Goal: Information Seeking & Learning: Check status

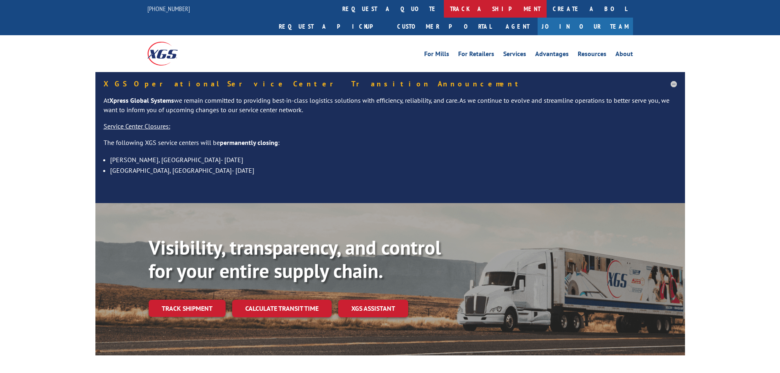
click at [444, 7] on link "track a shipment" at bounding box center [495, 9] width 103 height 18
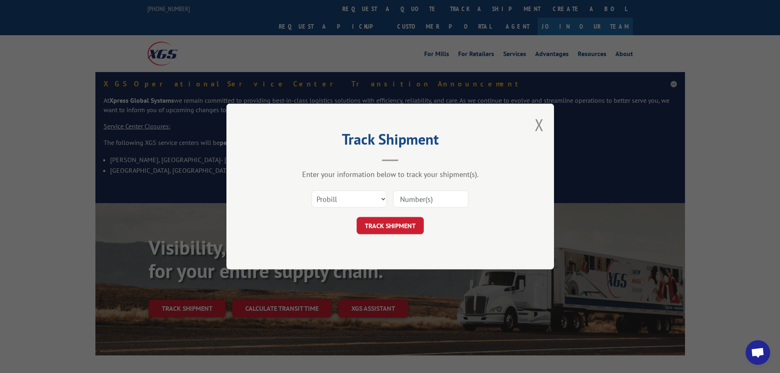
click at [435, 200] on input at bounding box center [430, 198] width 75 height 17
paste input "17516063"
type input "17516063"
click at [398, 222] on button "TRACK SHIPMENT" at bounding box center [390, 225] width 67 height 17
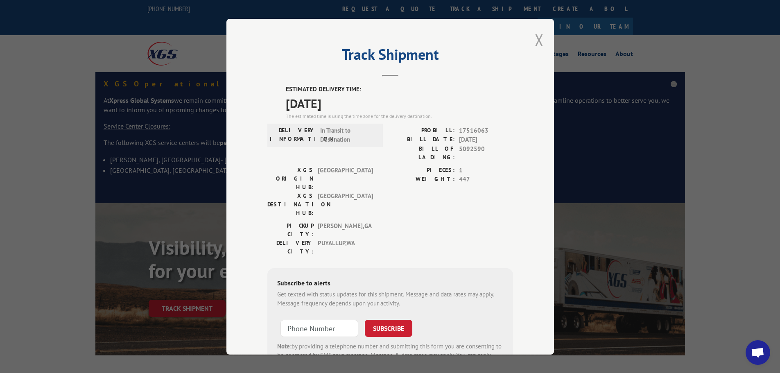
click at [535, 39] on button "Close modal" at bounding box center [539, 40] width 9 height 22
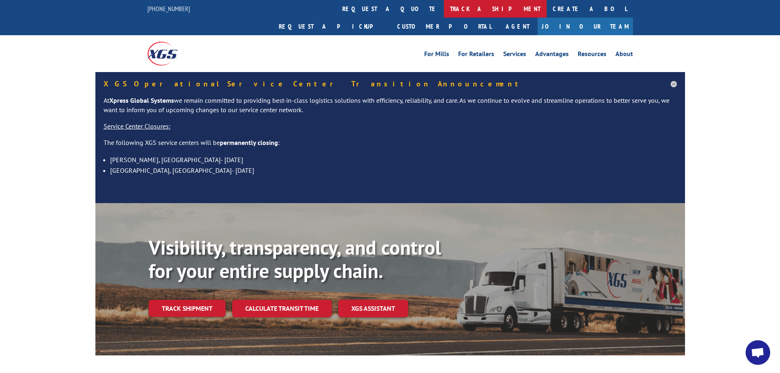
click at [444, 9] on link "track a shipment" at bounding box center [495, 9] width 103 height 18
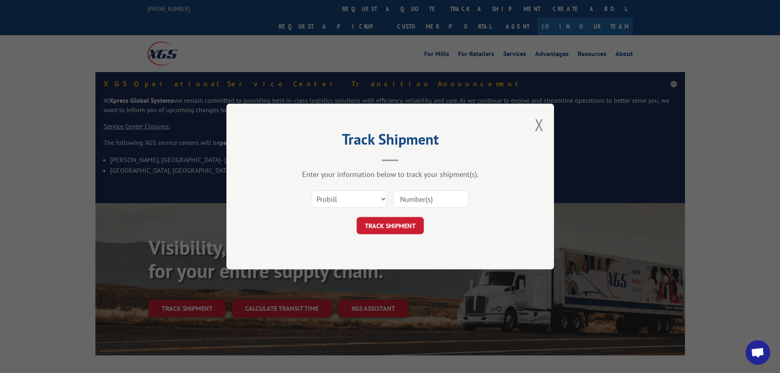
click at [434, 193] on input at bounding box center [430, 198] width 75 height 17
paste input "17520369"
type input "17520369"
click at [404, 225] on button "TRACK SHIPMENT" at bounding box center [390, 225] width 67 height 17
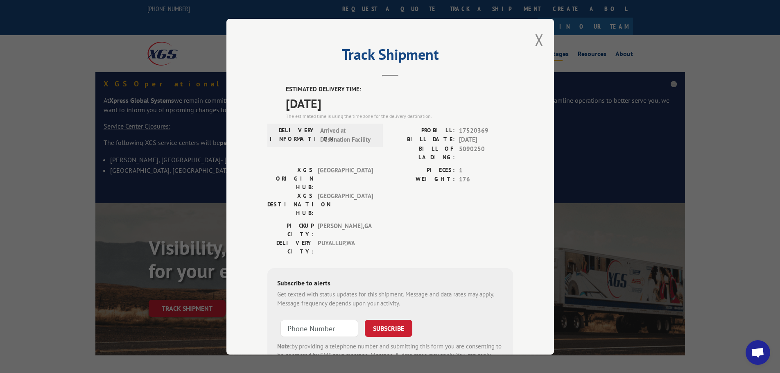
click at [536, 40] on button "Close modal" at bounding box center [539, 40] width 9 height 22
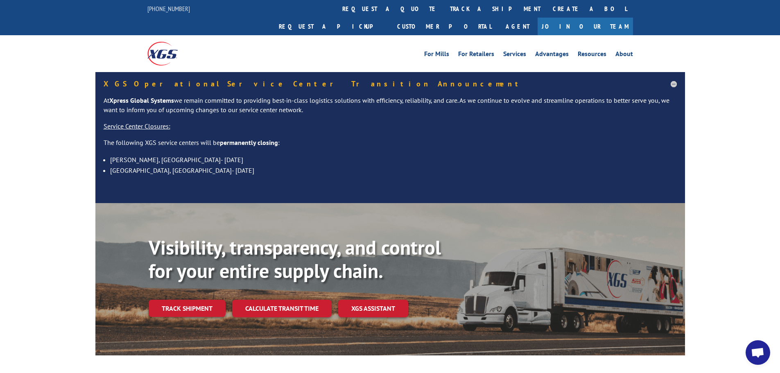
drag, startPoint x: 370, startPoint y: 7, endPoint x: 365, endPoint y: 10, distance: 5.5
click at [444, 7] on link "track a shipment" at bounding box center [495, 9] width 103 height 18
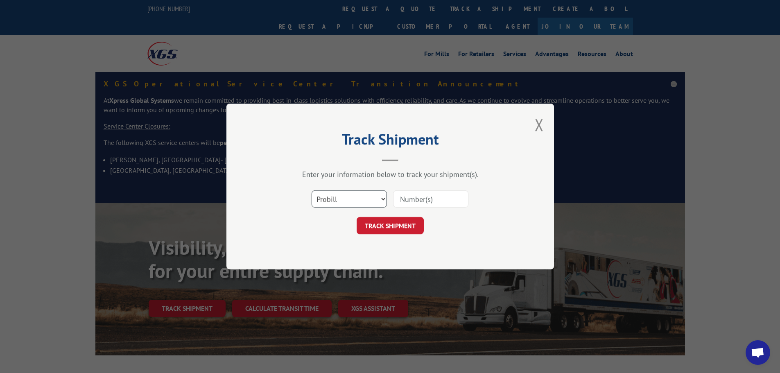
drag, startPoint x: 358, startPoint y: 200, endPoint x: 365, endPoint y: 200, distance: 7.0
click at [358, 200] on select "Select category... Probill BOL PO" at bounding box center [349, 198] width 75 height 17
click at [421, 200] on input at bounding box center [430, 198] width 75 height 17
paste input "17520907"
type input "17520907"
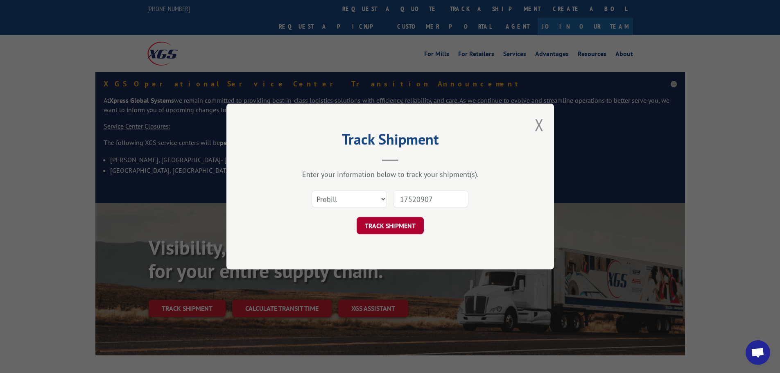
click at [412, 225] on button "TRACK SHIPMENT" at bounding box center [390, 225] width 67 height 17
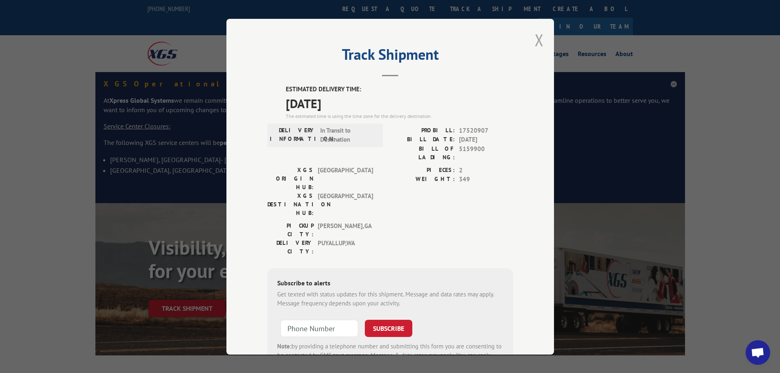
click at [535, 40] on button "Close modal" at bounding box center [539, 40] width 9 height 22
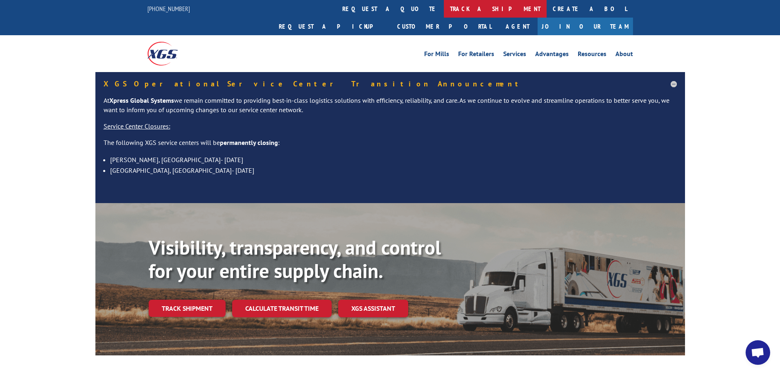
click at [444, 7] on link "track a shipment" at bounding box center [495, 9] width 103 height 18
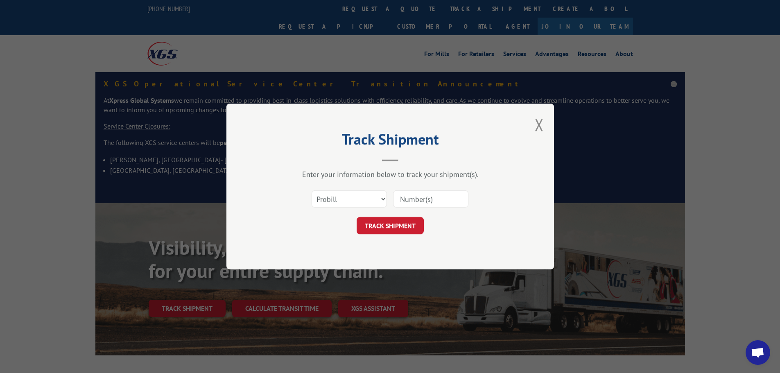
click at [444, 197] on input at bounding box center [430, 198] width 75 height 17
paste input "17520907"
type input "17520907"
click at [387, 225] on button "TRACK SHIPMENT" at bounding box center [390, 225] width 67 height 17
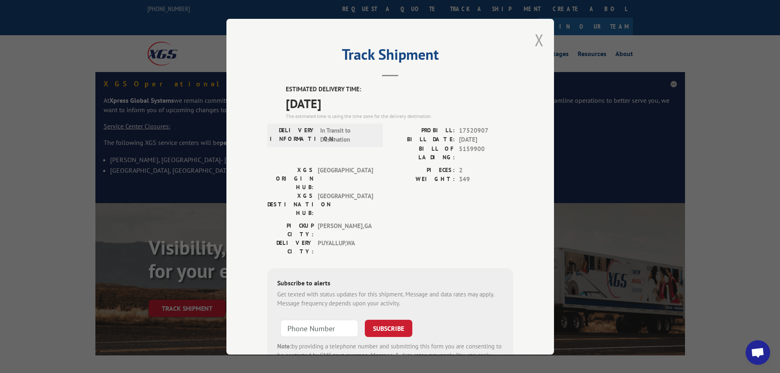
click at [535, 39] on button "Close modal" at bounding box center [539, 40] width 9 height 22
